Goal: Obtain resource: Download file/media

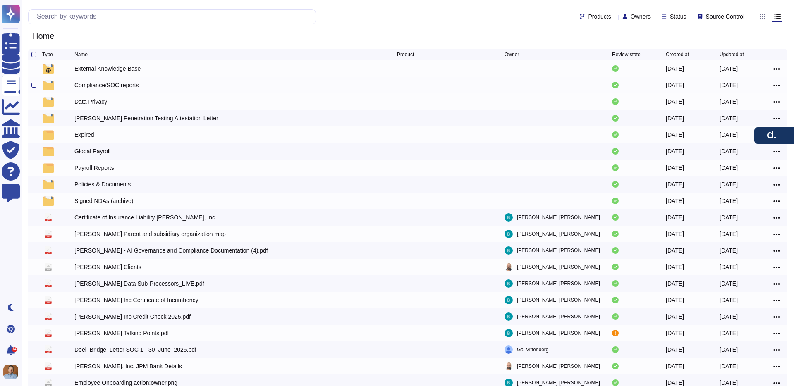
click at [134, 88] on div "Compliance/SOC reports" at bounding box center [106, 85] width 65 height 8
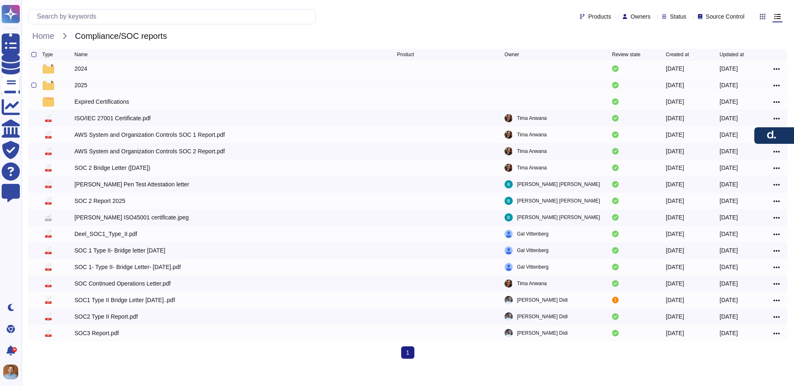
click at [134, 88] on div "2025" at bounding box center [235, 85] width 323 height 10
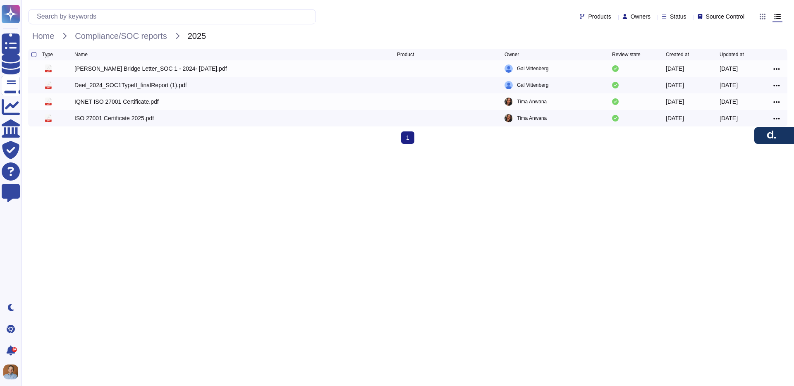
click at [161, 170] on html "Questionnaires Knowledge Base Documents Analytics CAIQ / SIG Trust Center Help …" at bounding box center [397, 106] width 794 height 213
click at [126, 103] on div "IQNET ISO 27001 Certificate.pdf" at bounding box center [116, 102] width 84 height 8
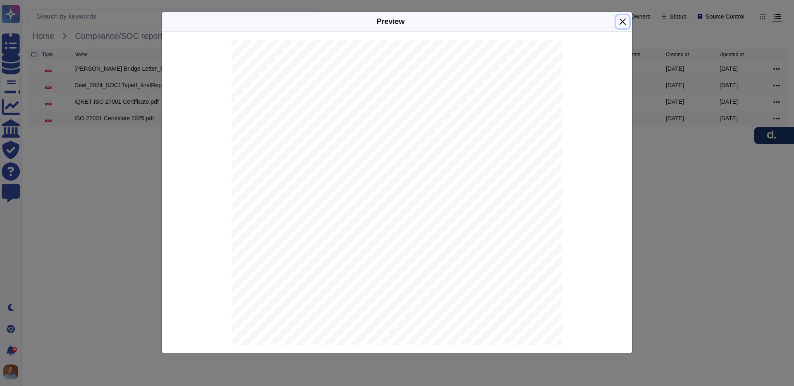
click at [621, 19] on button "Close" at bounding box center [622, 21] width 13 height 13
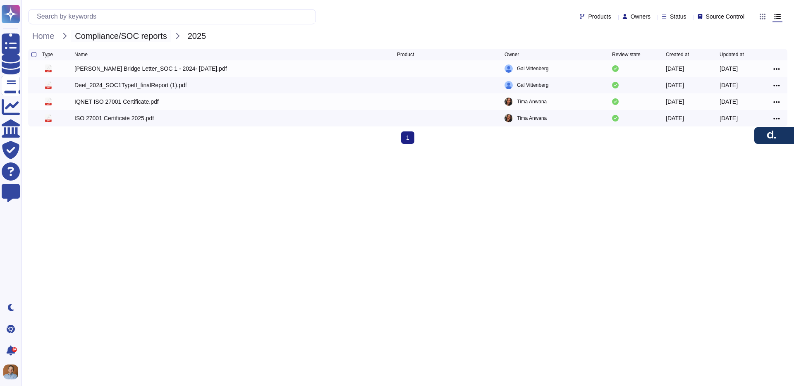
click at [121, 32] on span "Compliance/SOC reports" at bounding box center [121, 36] width 100 height 12
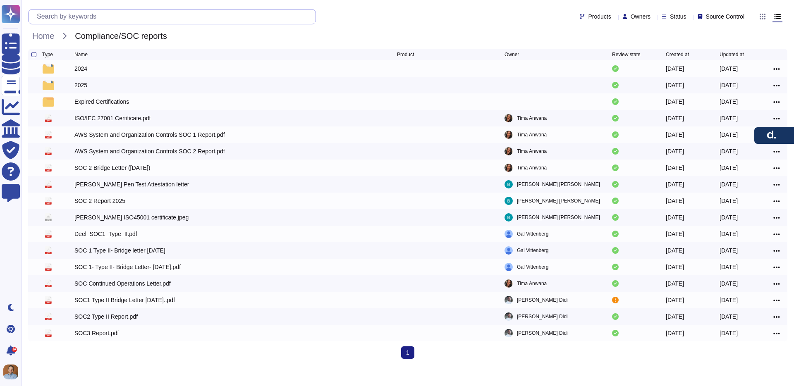
click at [105, 17] on input "text" at bounding box center [174, 17] width 283 height 14
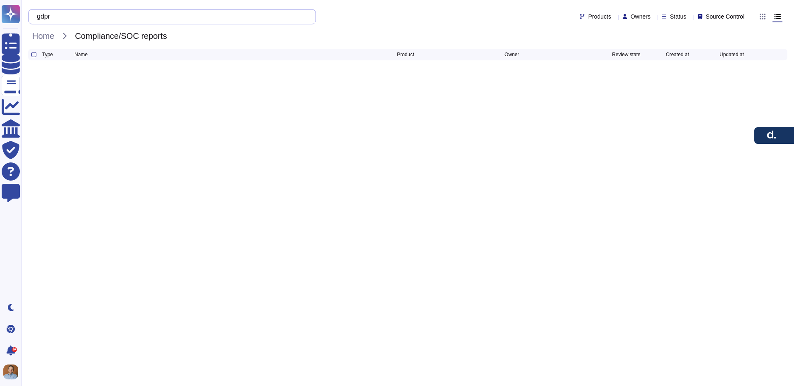
type input "gdpr"
click at [48, 36] on span "Home" at bounding box center [43, 36] width 30 height 12
click at [85, 15] on input "gdpr" at bounding box center [170, 17] width 275 height 14
